Goal: Transaction & Acquisition: Subscribe to service/newsletter

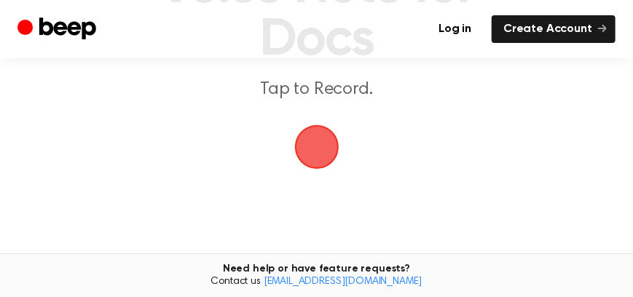
scroll to position [194, 0]
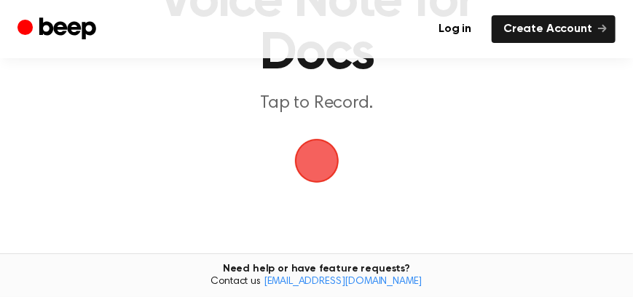
click at [313, 146] on span "button" at bounding box center [317, 161] width 74 height 74
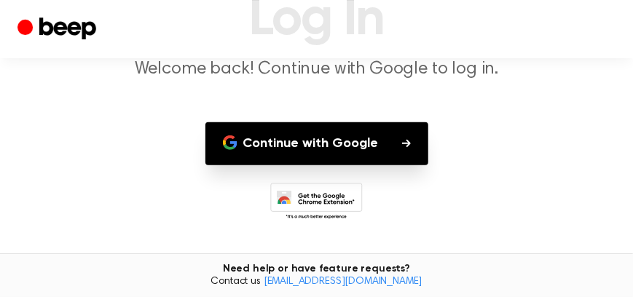
scroll to position [151, 0]
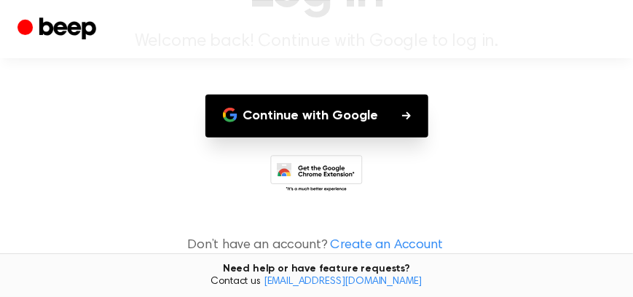
click at [350, 109] on button "Continue with Google" at bounding box center [316, 116] width 223 height 43
click at [26, 28] on circle "Beep" at bounding box center [24, 26] width 15 height 15
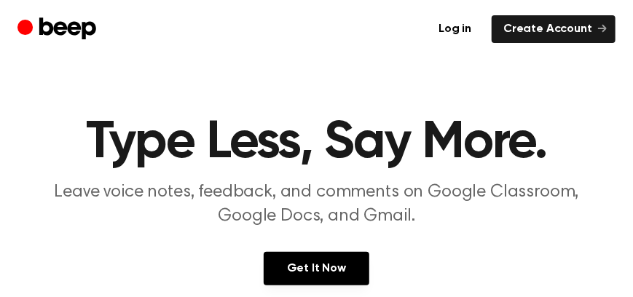
click at [20, 23] on circle "Beep" at bounding box center [24, 26] width 15 height 15
click at [17, 21] on div "Log in Create Account" at bounding box center [316, 29] width 633 height 58
